Goal: Task Accomplishment & Management: Manage account settings

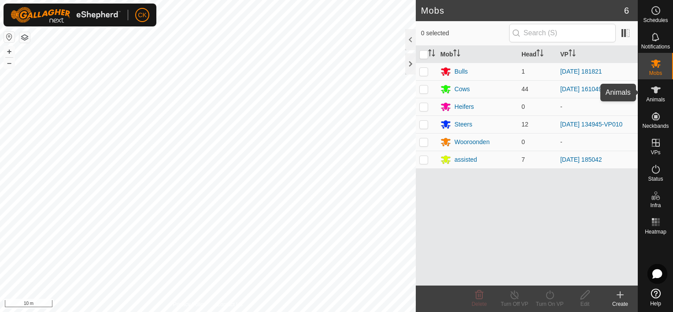
click at [657, 91] on icon at bounding box center [655, 90] width 11 height 11
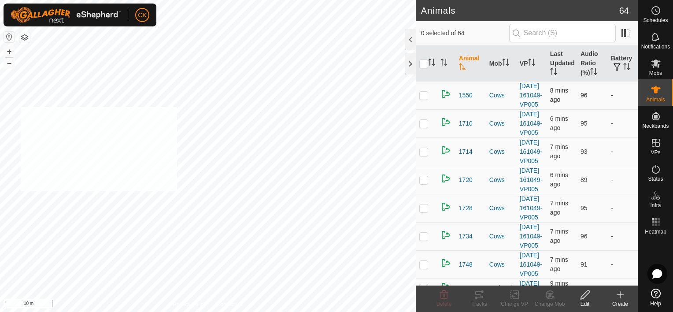
checkbox input "true"
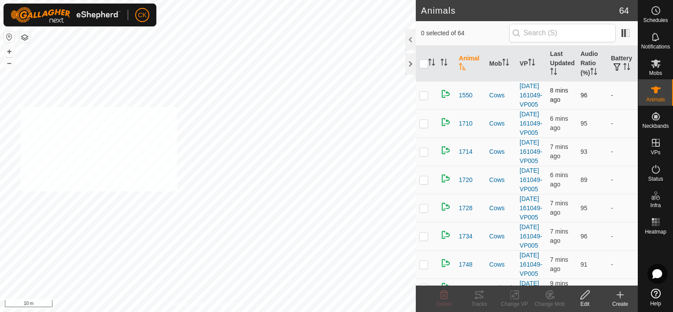
checkbox input "true"
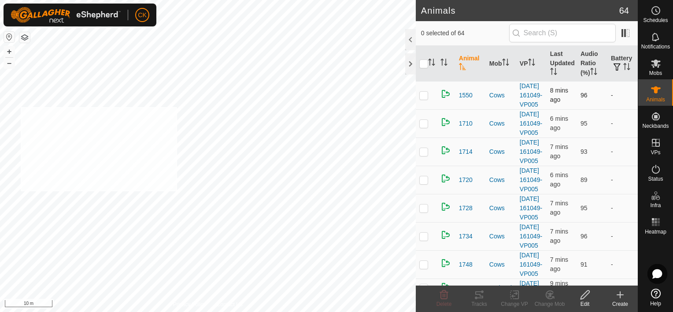
checkbox input "true"
click at [421, 64] on input "checkbox" at bounding box center [423, 63] width 9 height 9
checkbox input "true"
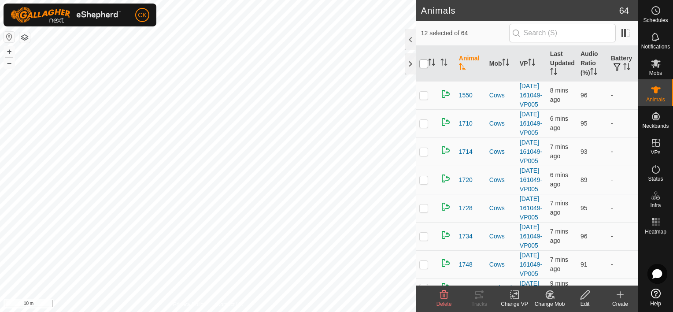
checkbox input "true"
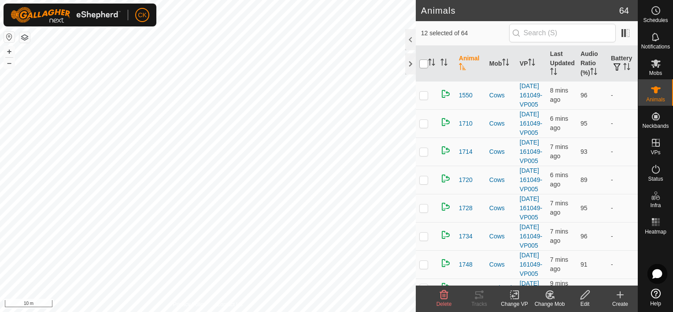
checkbox input "true"
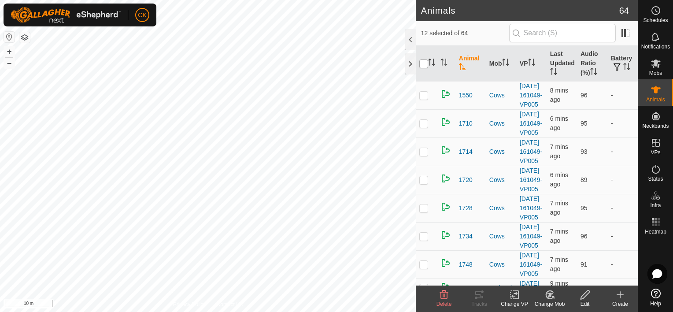
checkbox input "true"
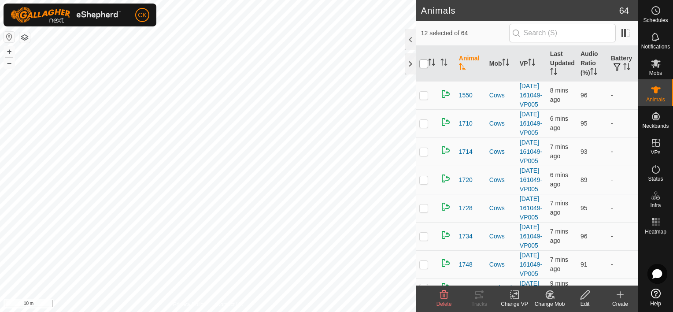
checkbox input "true"
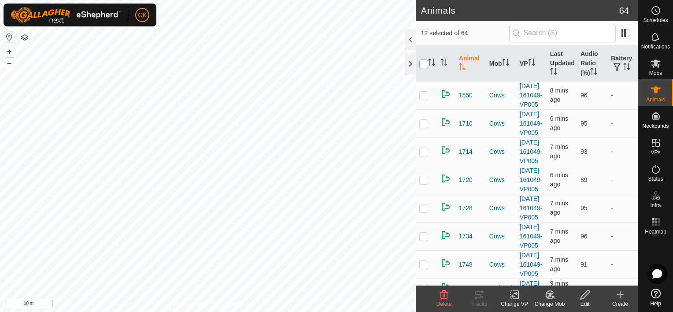
checkbox input "true"
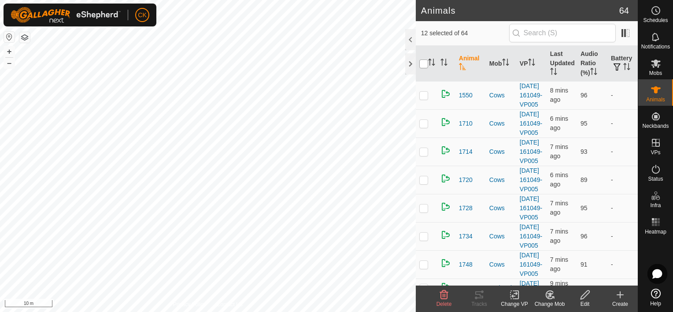
checkbox input "true"
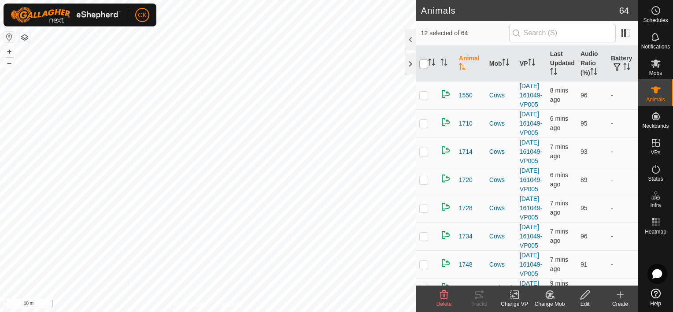
checkbox input "true"
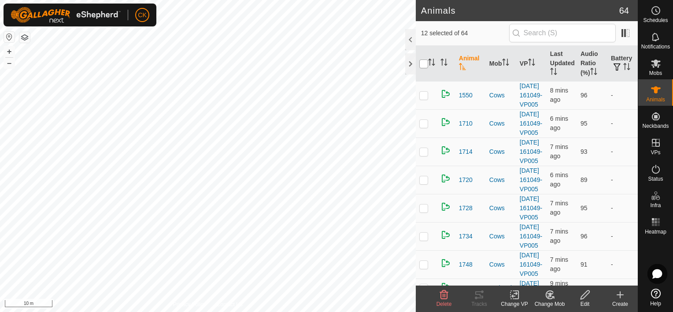
checkbox input "true"
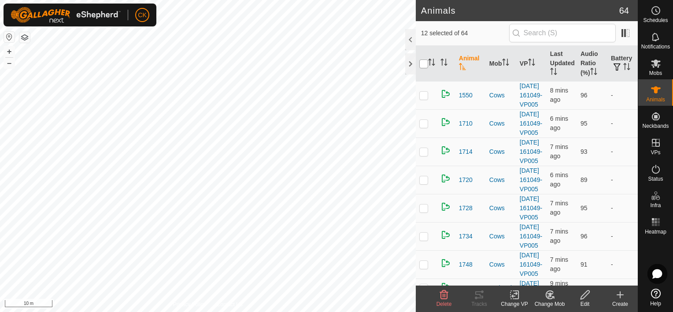
checkbox input "true"
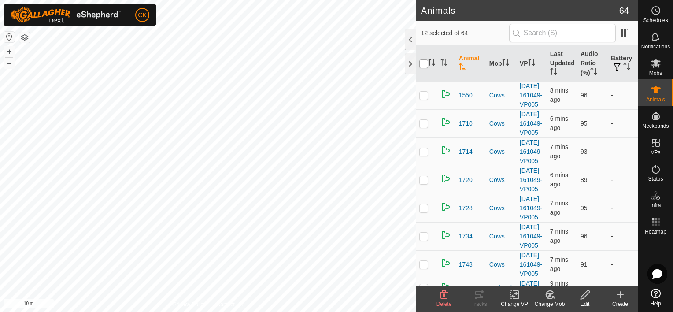
checkbox input "true"
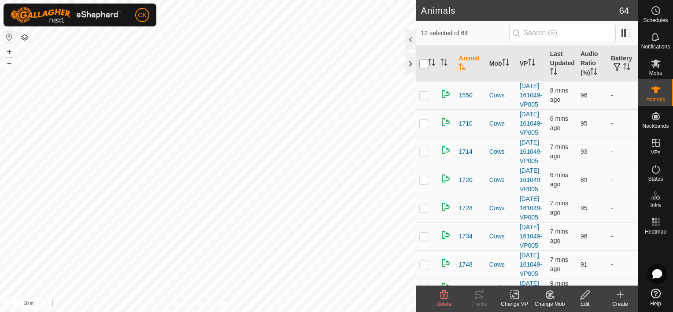
checkbox input "true"
click at [423, 63] on input "checkbox" at bounding box center [423, 63] width 9 height 9
checkbox input "false"
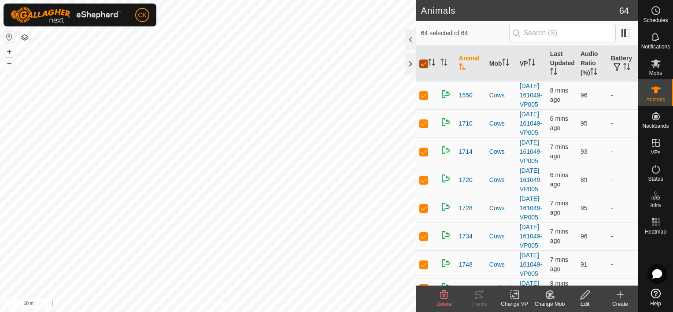
checkbox input "false"
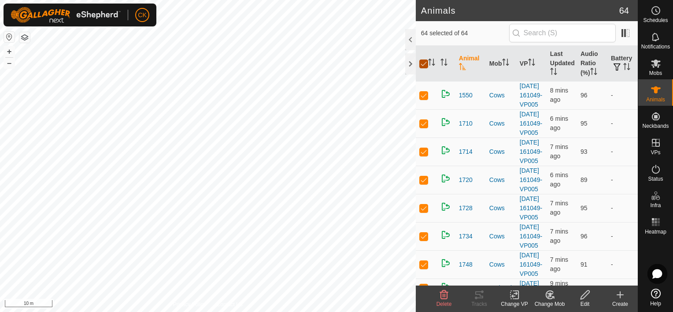
checkbox input "false"
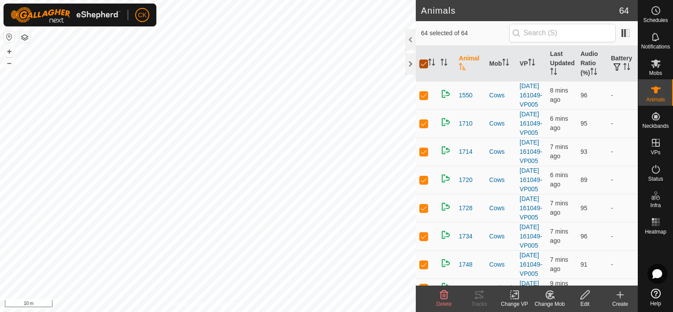
checkbox input "false"
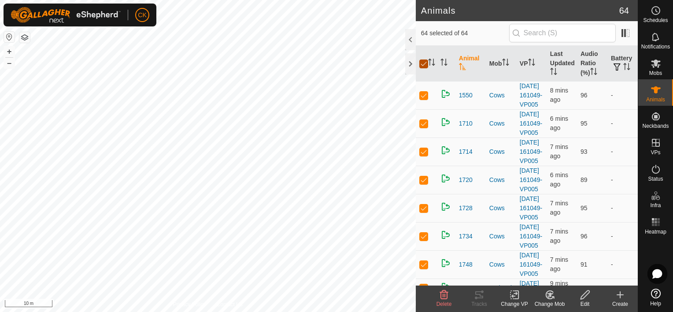
checkbox input "false"
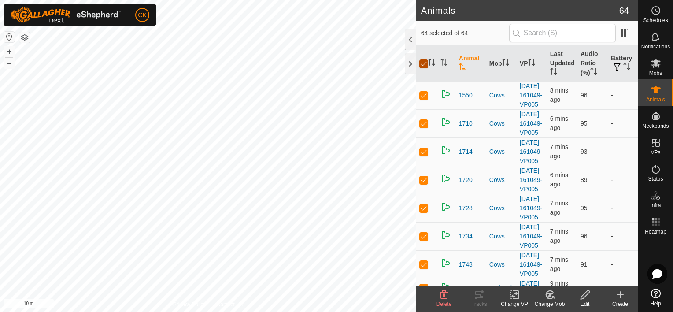
checkbox input "false"
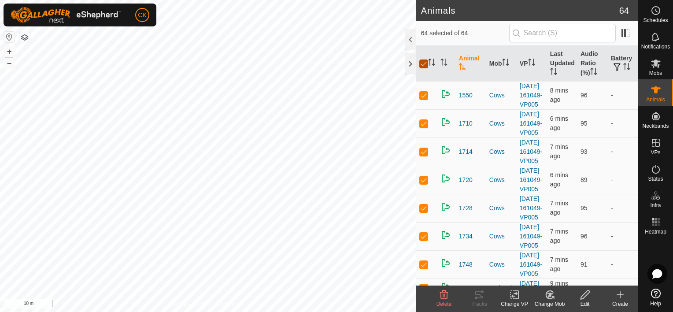
checkbox input "false"
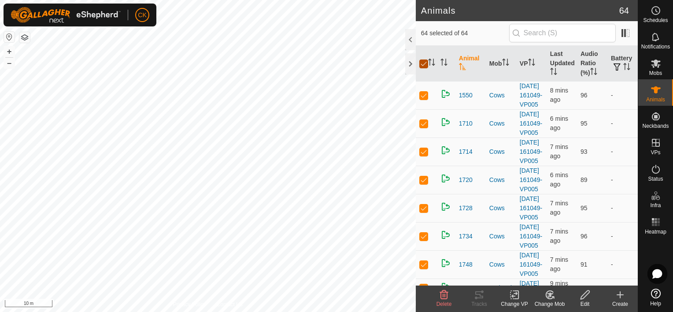
checkbox input "false"
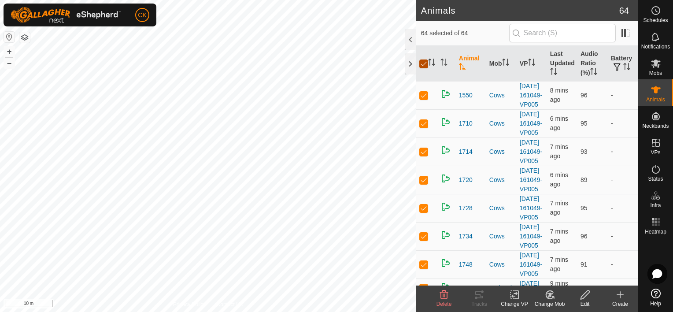
checkbox input "false"
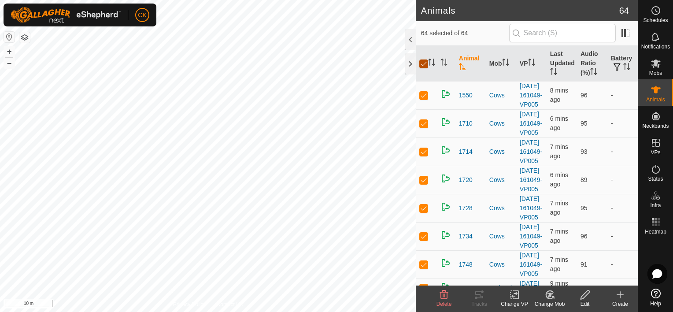
checkbox input "false"
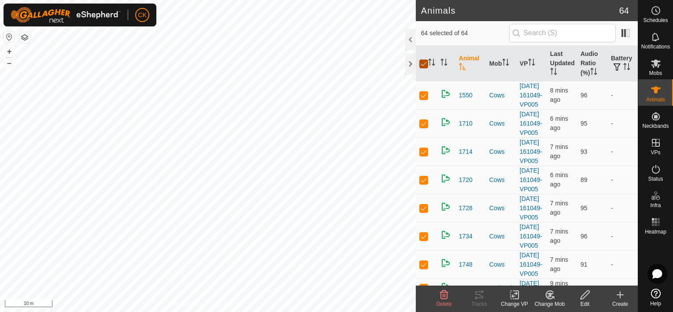
checkbox input "false"
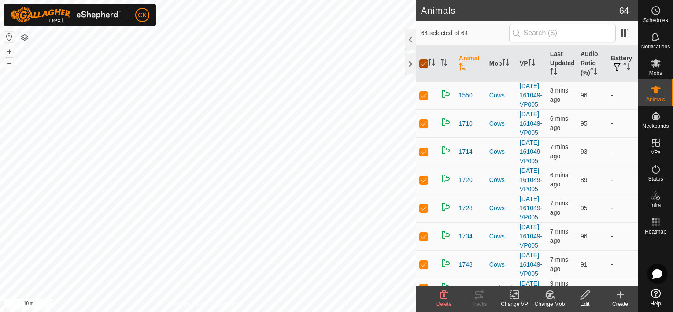
checkbox input "false"
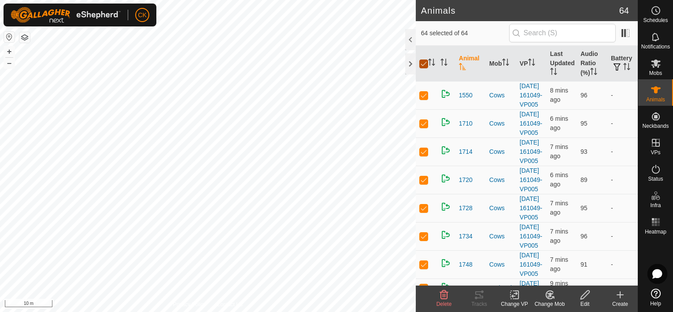
checkbox input "false"
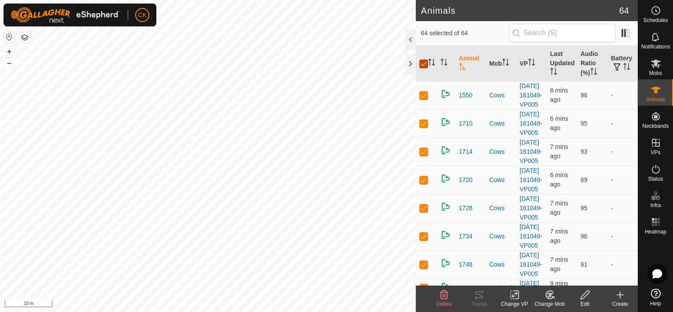
checkbox input "false"
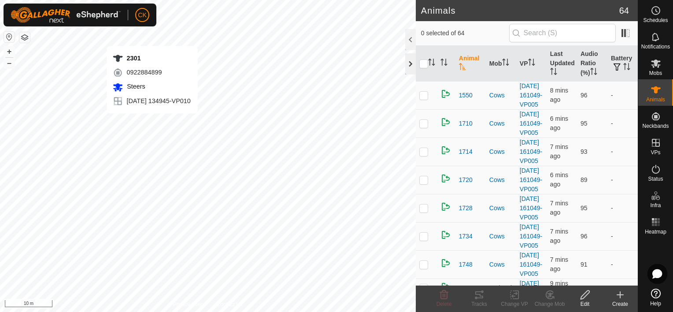
checkbox input "true"
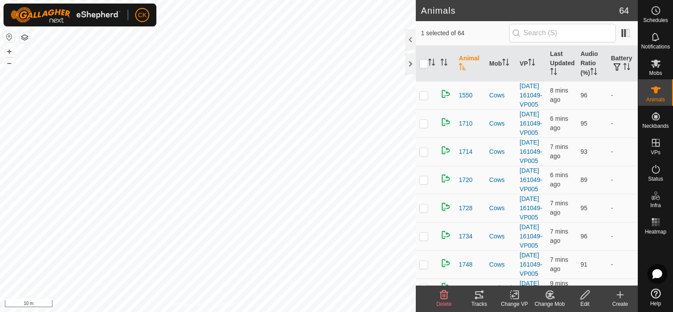
click at [480, 296] on icon at bounding box center [479, 294] width 8 height 7
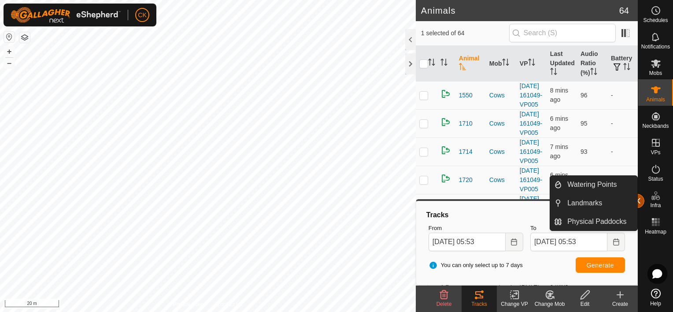
click at [641, 202] on button "button" at bounding box center [637, 201] width 14 height 14
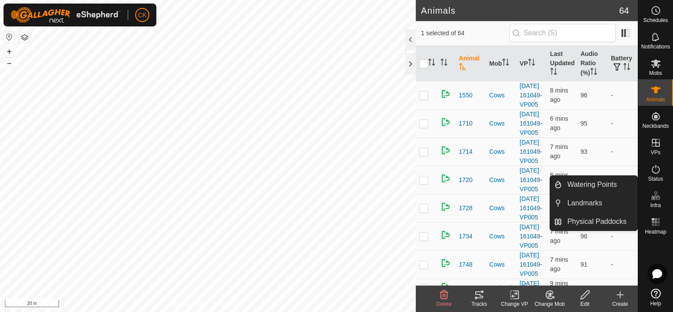
click at [641, 202] on div "Infra" at bounding box center [655, 198] width 35 height 26
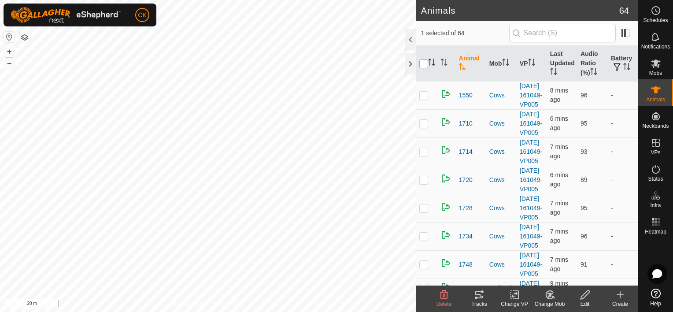
click at [423, 64] on input "checkbox" at bounding box center [423, 63] width 9 height 9
checkbox input "true"
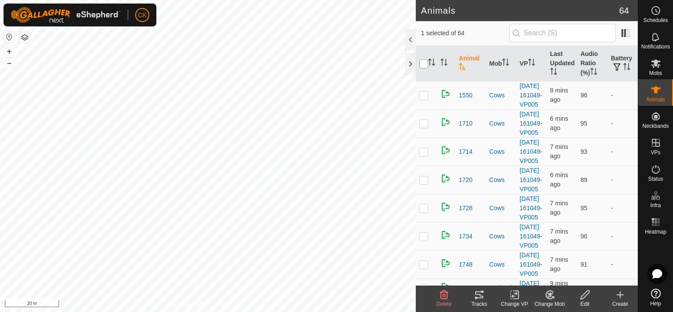
checkbox input "true"
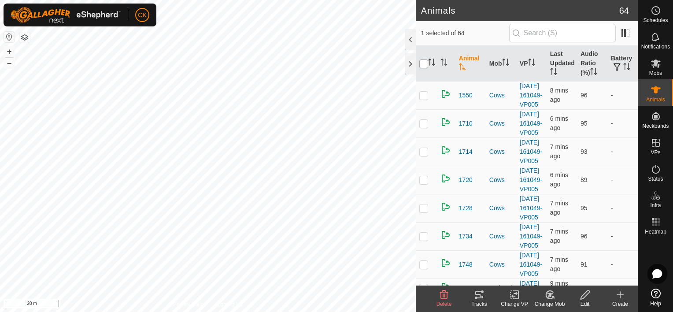
checkbox input "true"
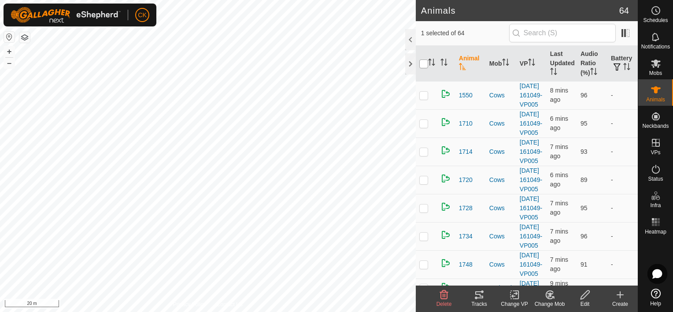
checkbox input "true"
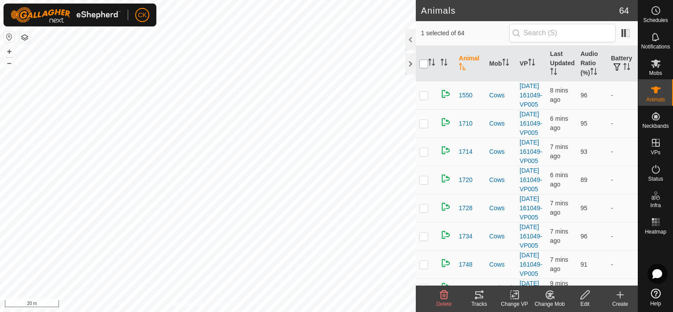
checkbox input "true"
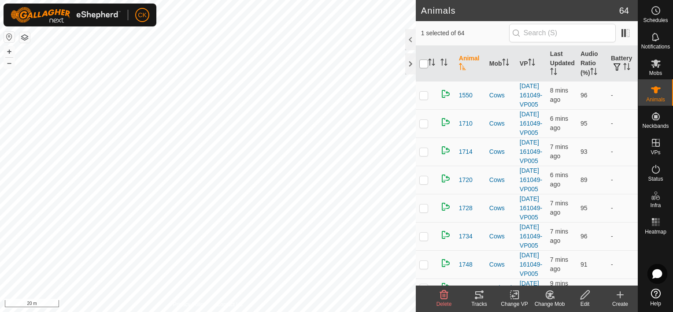
checkbox input "true"
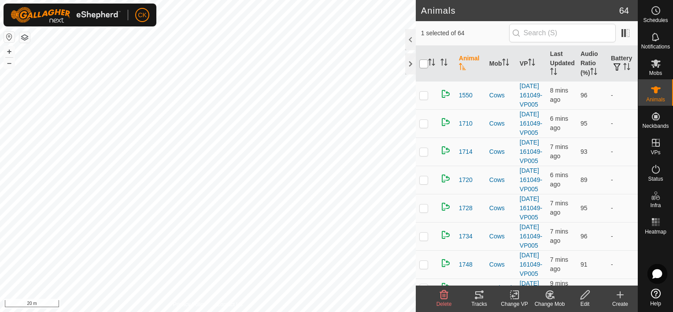
checkbox input "true"
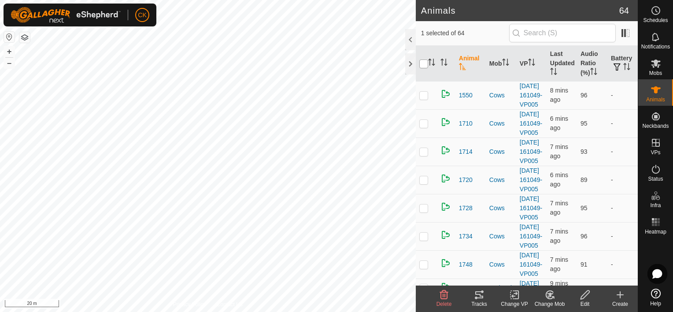
checkbox input "true"
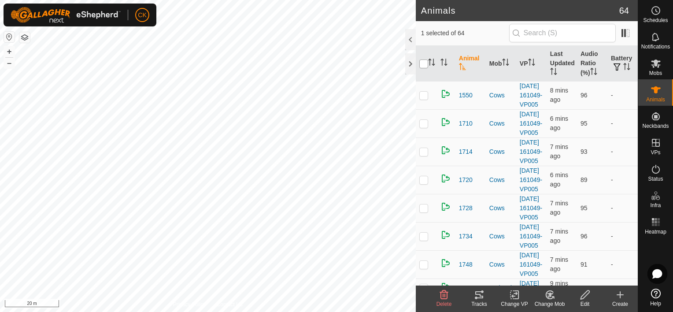
checkbox input "true"
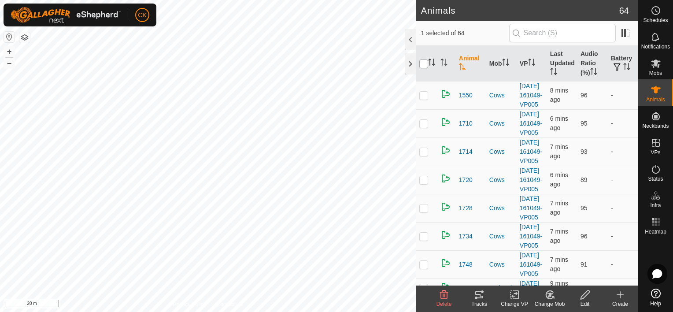
checkbox input "true"
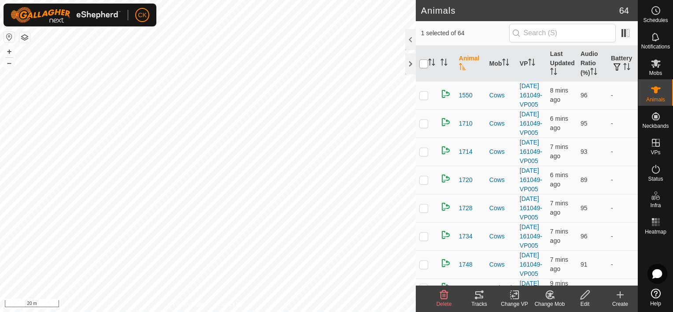
checkbox input "true"
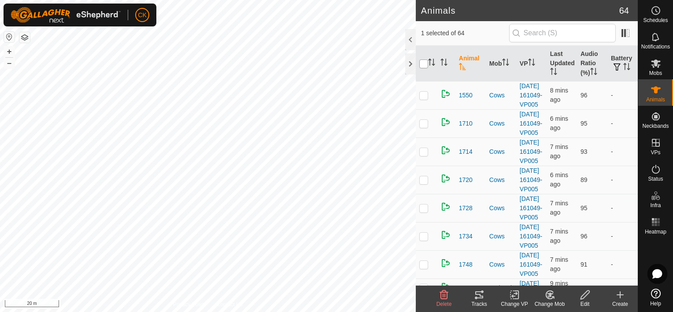
checkbox input "true"
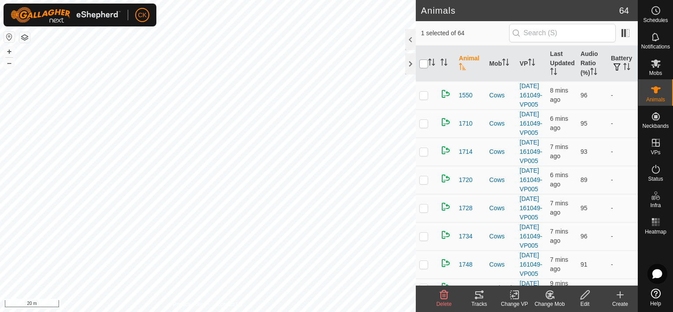
checkbox input "true"
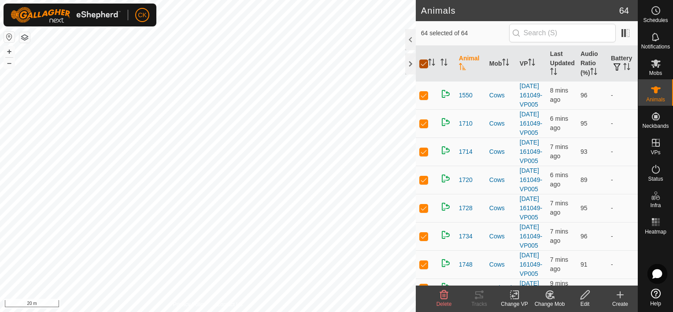
click at [423, 64] on input "checkbox" at bounding box center [423, 63] width 9 height 9
checkbox input "false"
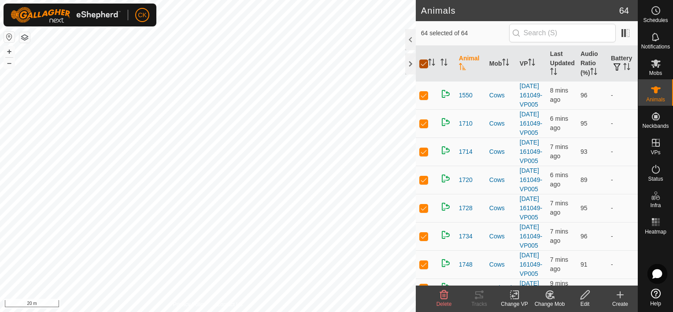
checkbox input "false"
